Goal: Task Accomplishment & Management: Manage account settings

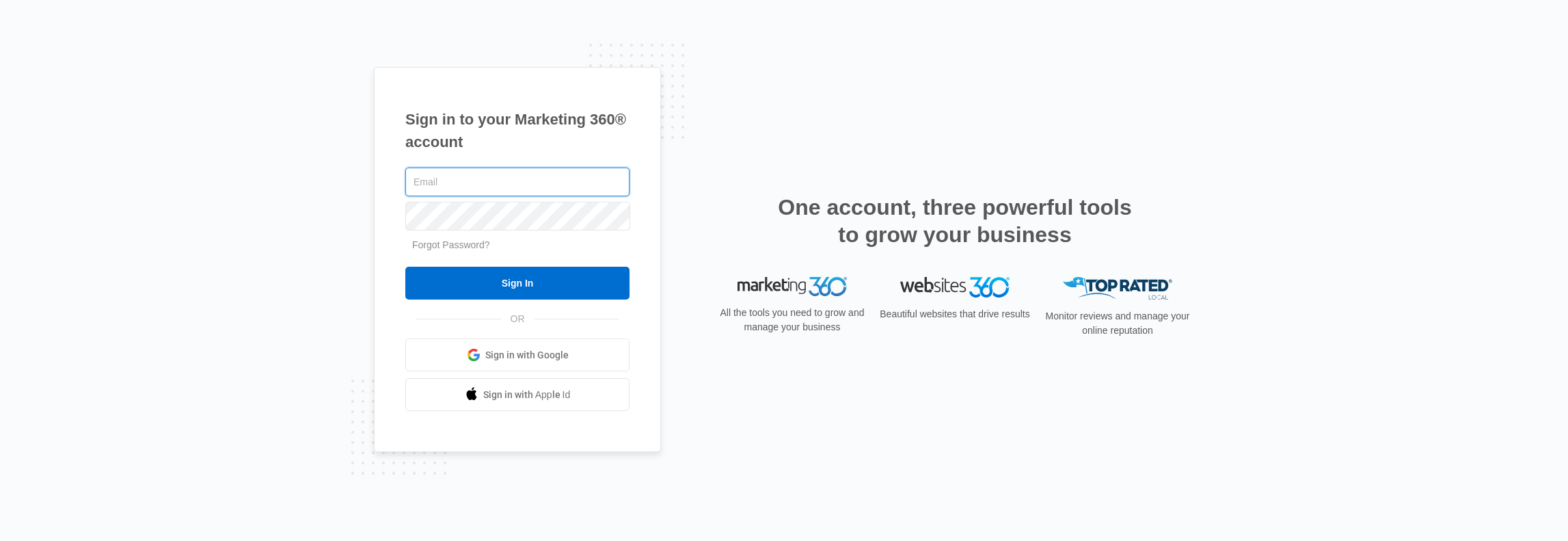
type input "[PERSON_NAME][EMAIL_ADDRESS][PERSON_NAME][DOMAIN_NAME]"
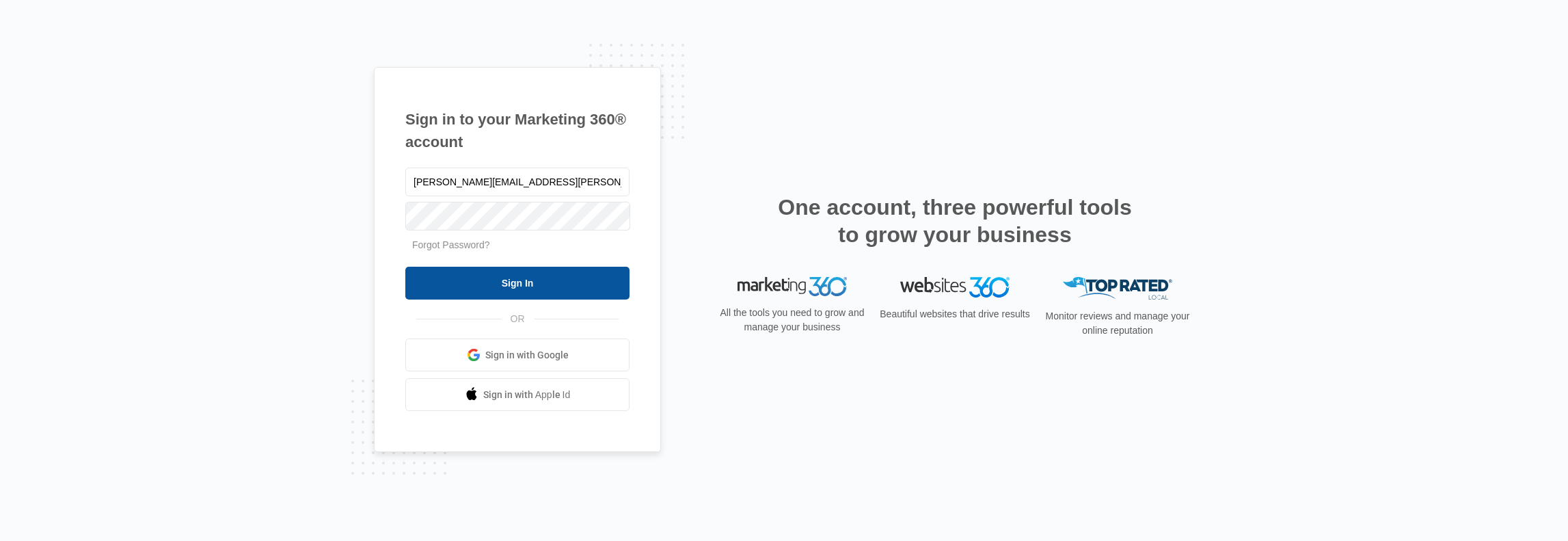
click at [541, 276] on input "Sign In" at bounding box center [517, 283] width 224 height 33
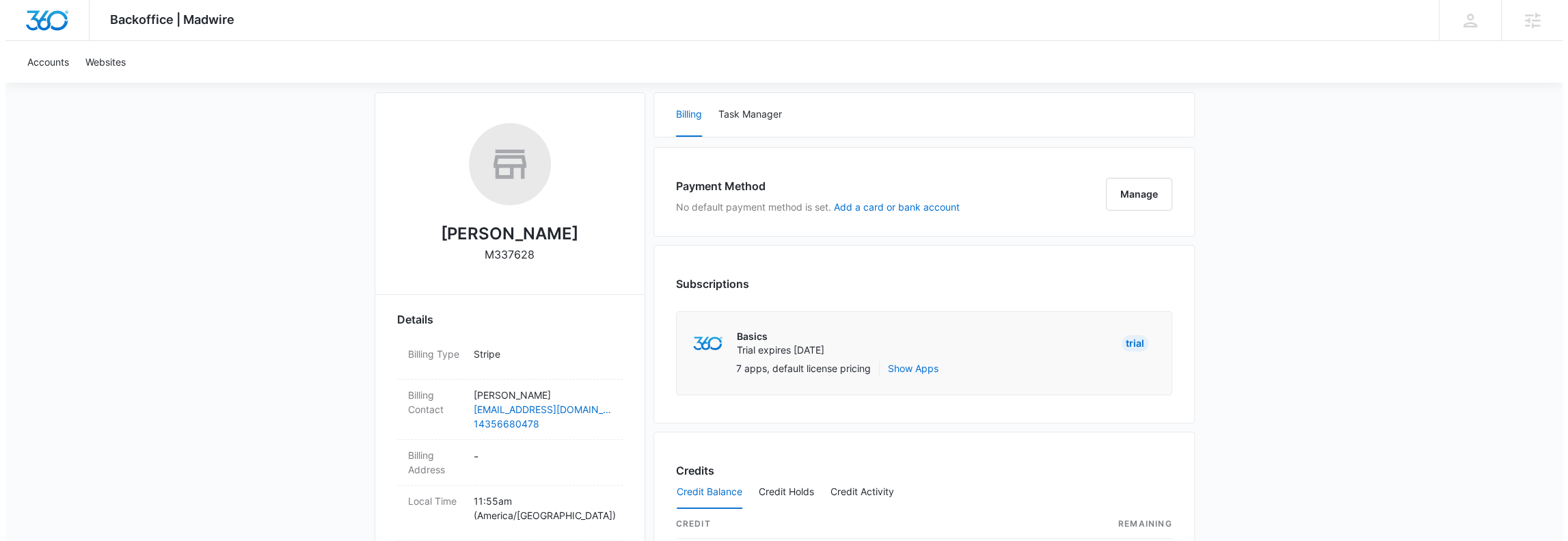
scroll to position [182, 0]
click at [1142, 201] on button "Manage" at bounding box center [1134, 194] width 66 height 33
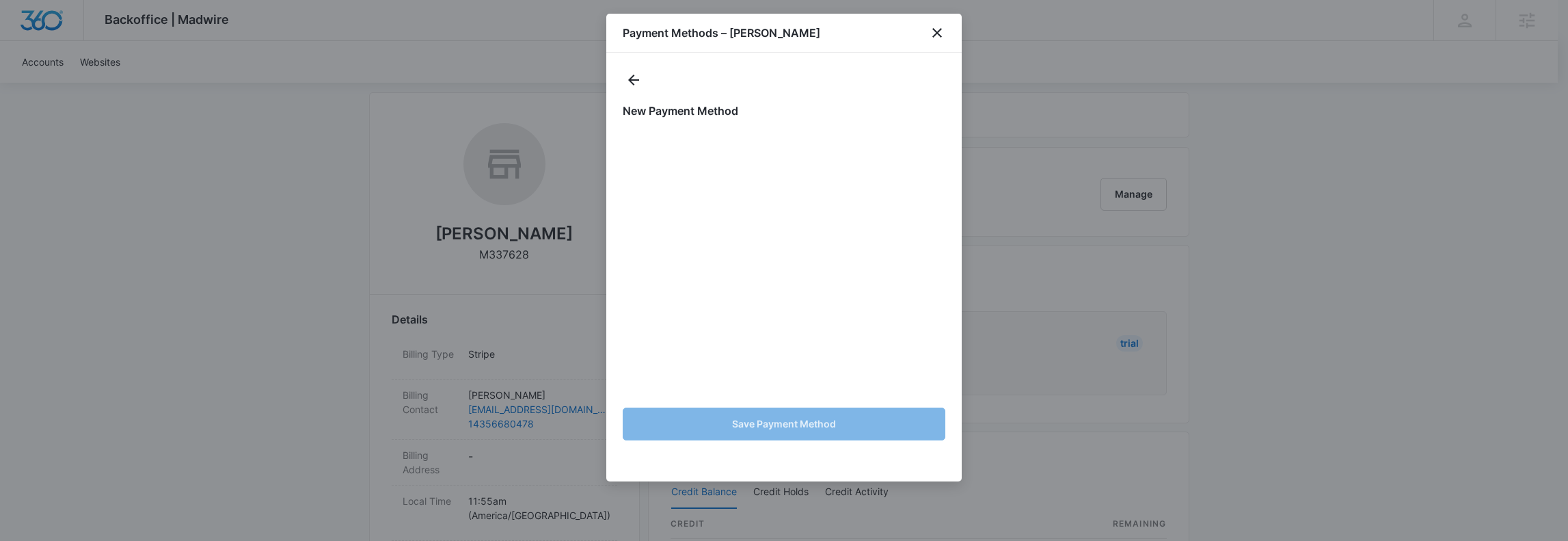
click at [782, 109] on h1 "New Payment Method" at bounding box center [784, 110] width 322 height 17
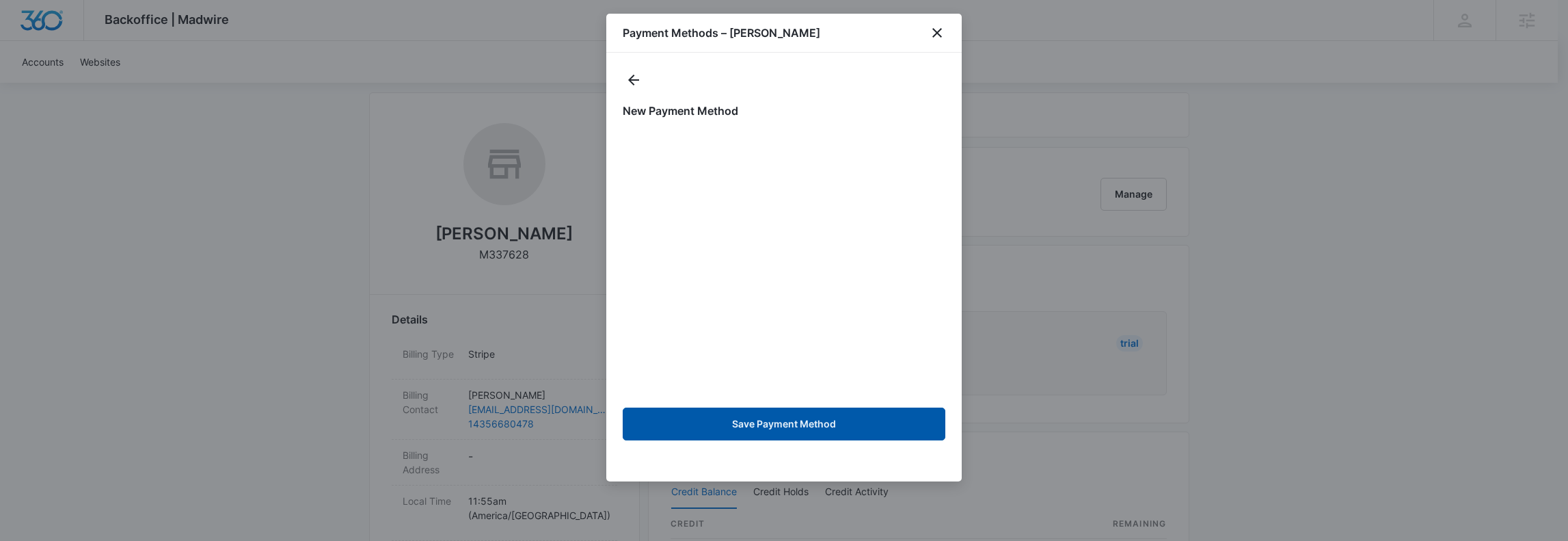
click at [750, 427] on button "Save Payment Method" at bounding box center [784, 424] width 322 height 33
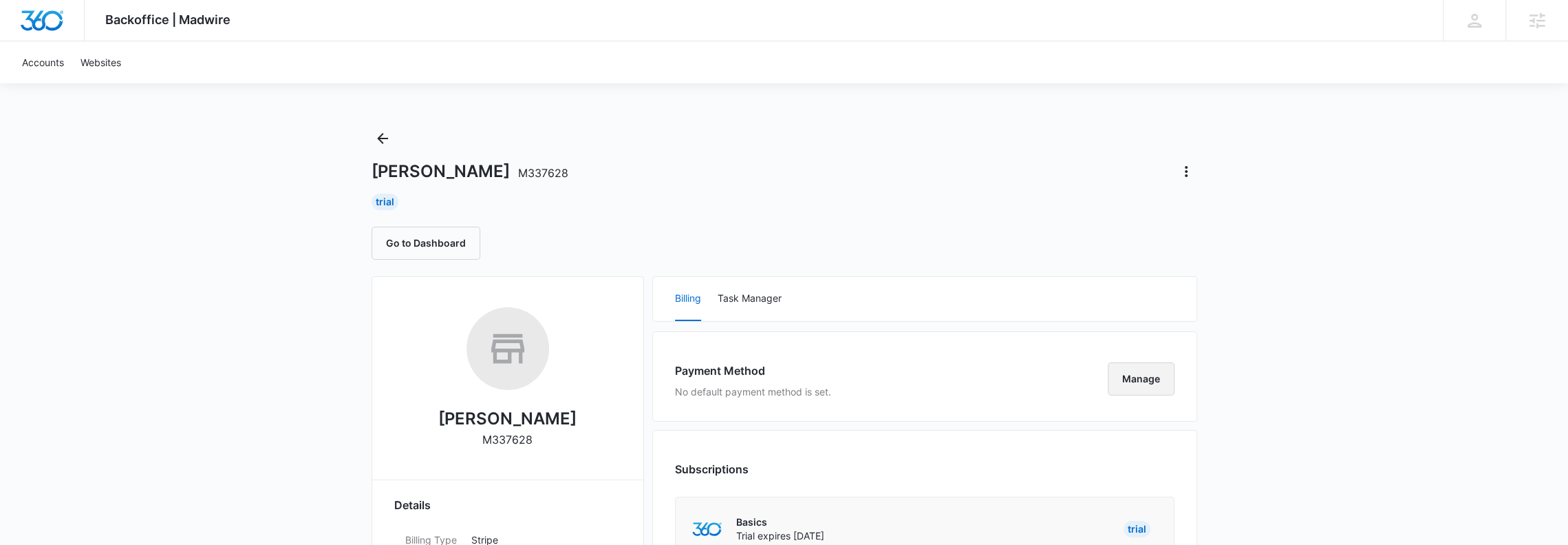
click at [1126, 375] on button "Manage" at bounding box center [1141, 379] width 66 height 33
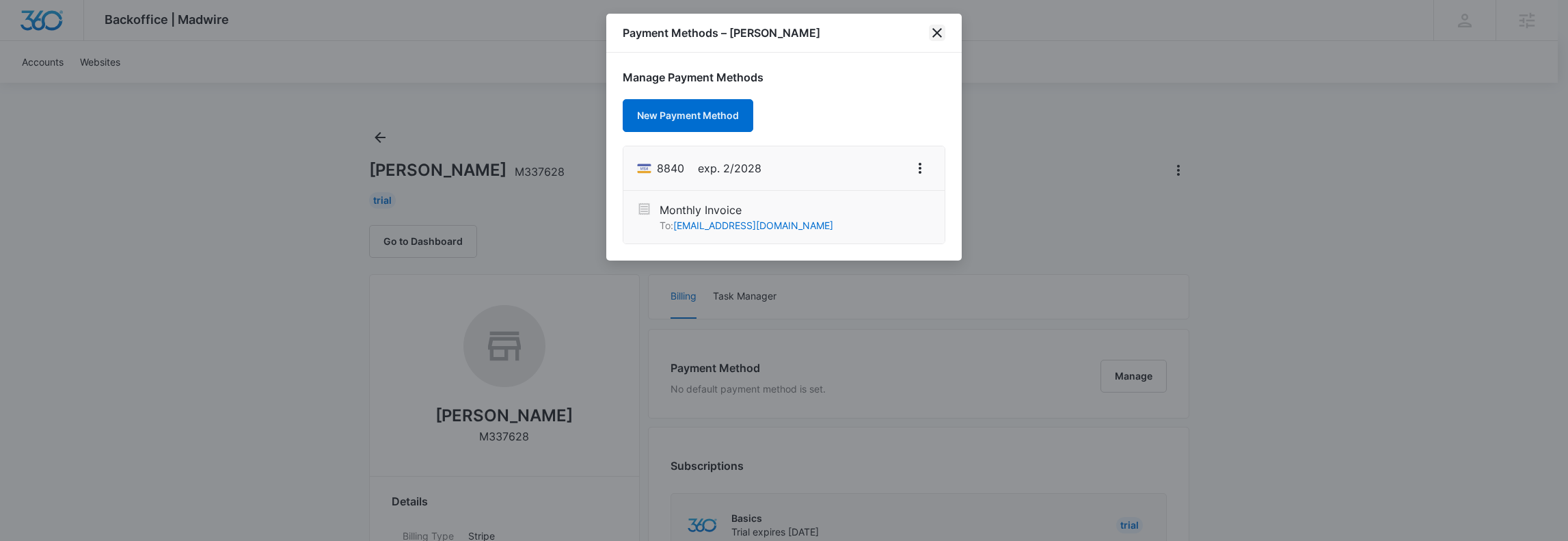
click at [940, 38] on icon "close" at bounding box center [937, 32] width 17 height 17
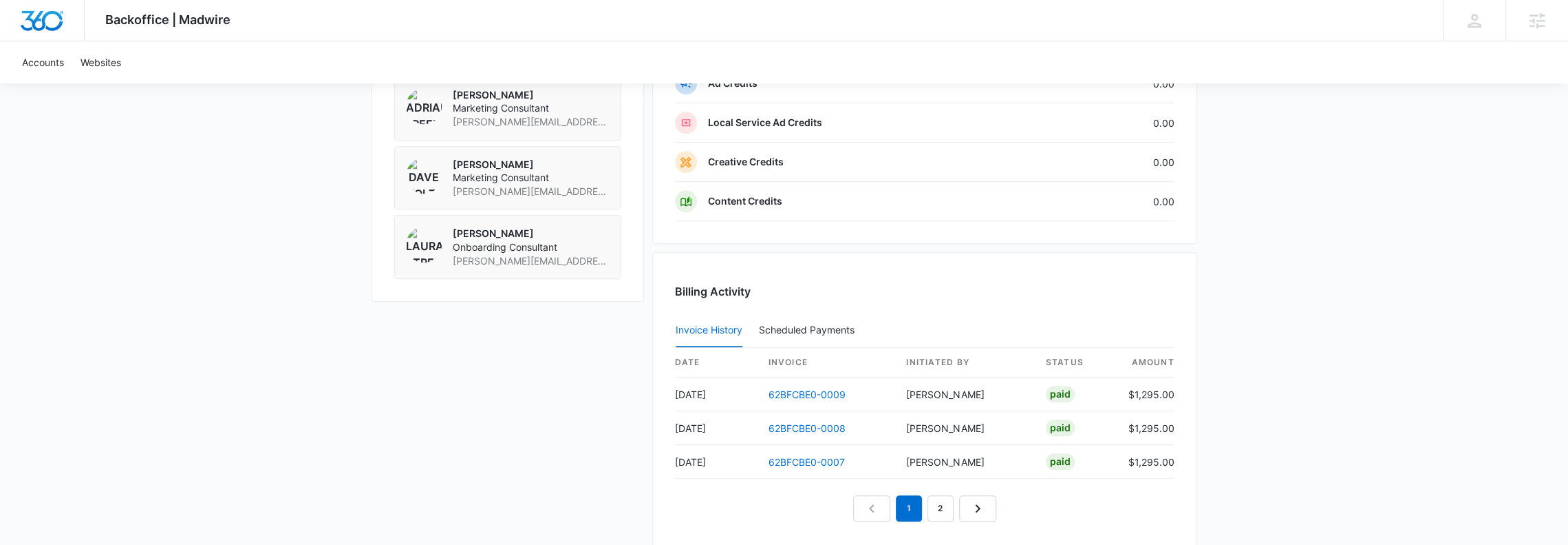
scroll to position [1102, 0]
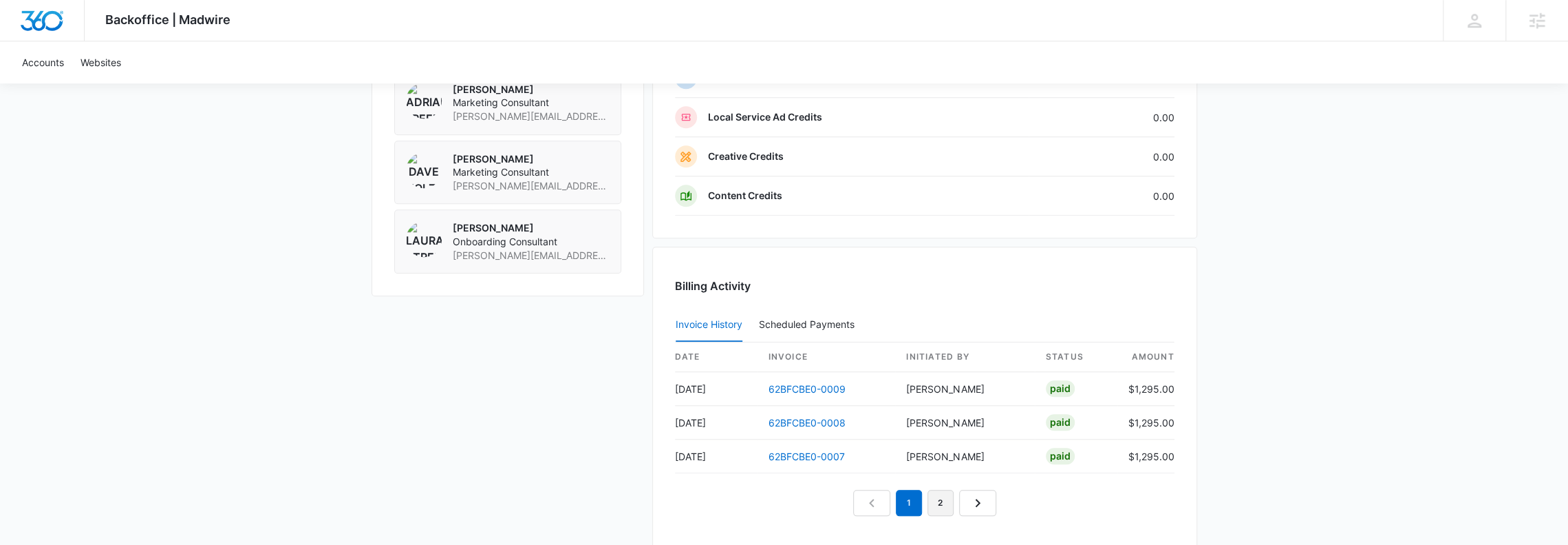
click at [933, 499] on link "2" at bounding box center [940, 502] width 26 height 26
click at [893, 490] on link "1" at bounding box center [893, 502] width 26 height 26
